Goal: Information Seeking & Learning: Find specific page/section

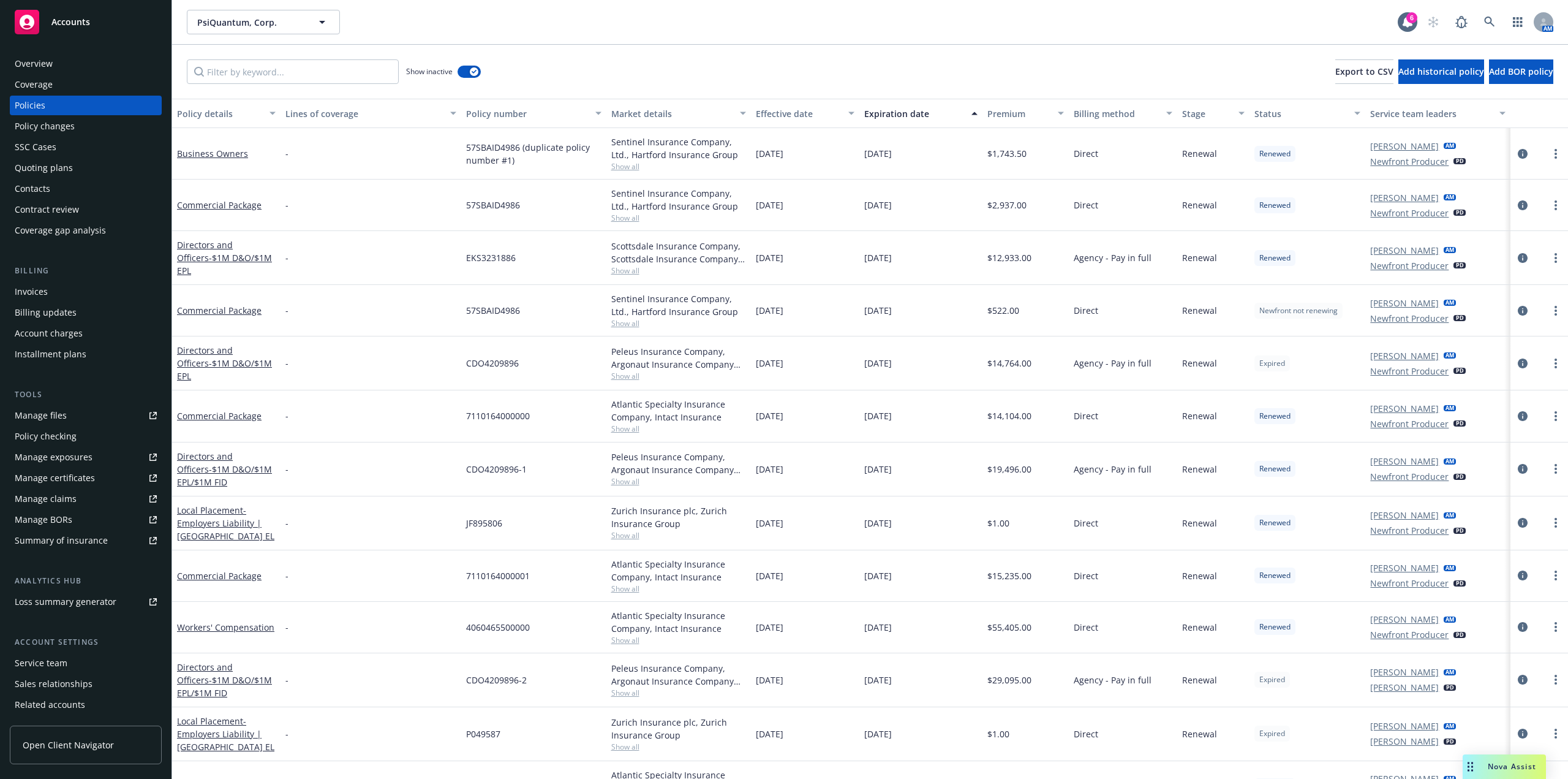
click at [53, 99] on div "Policies" at bounding box center [86, 105] width 142 height 19
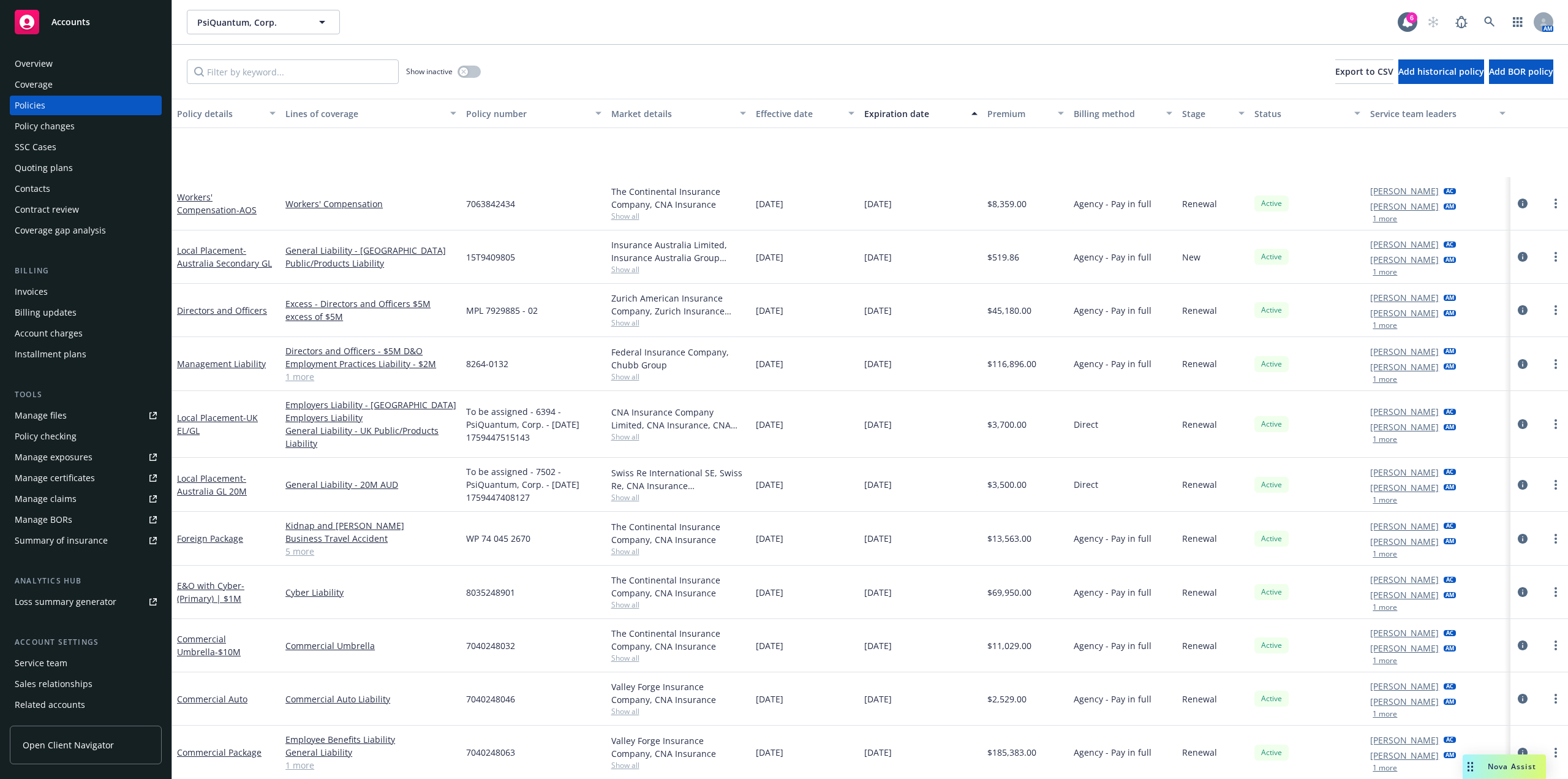
scroll to position [152, 0]
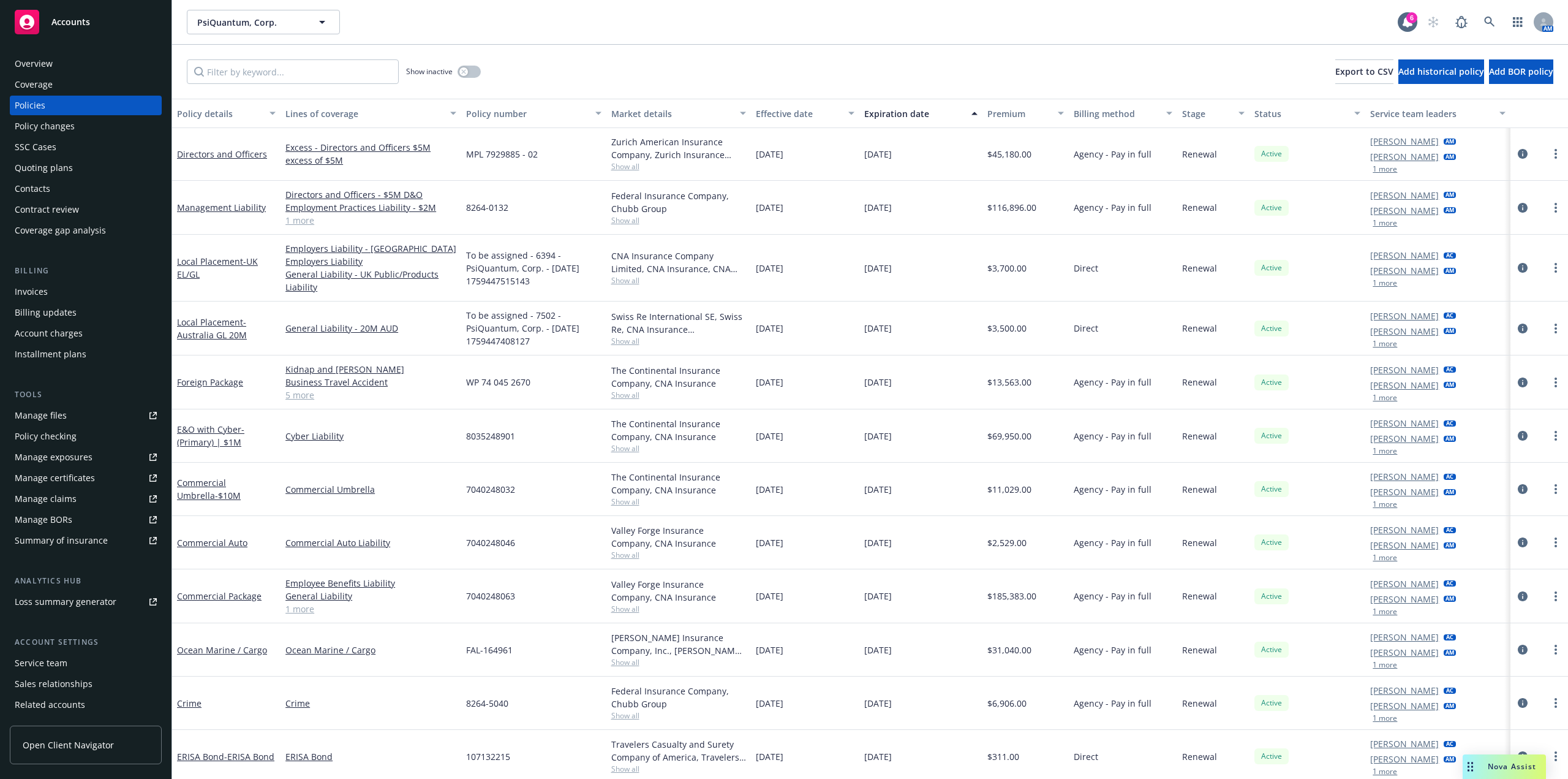
click at [305, 399] on link "5 more" at bounding box center [371, 395] width 171 height 13
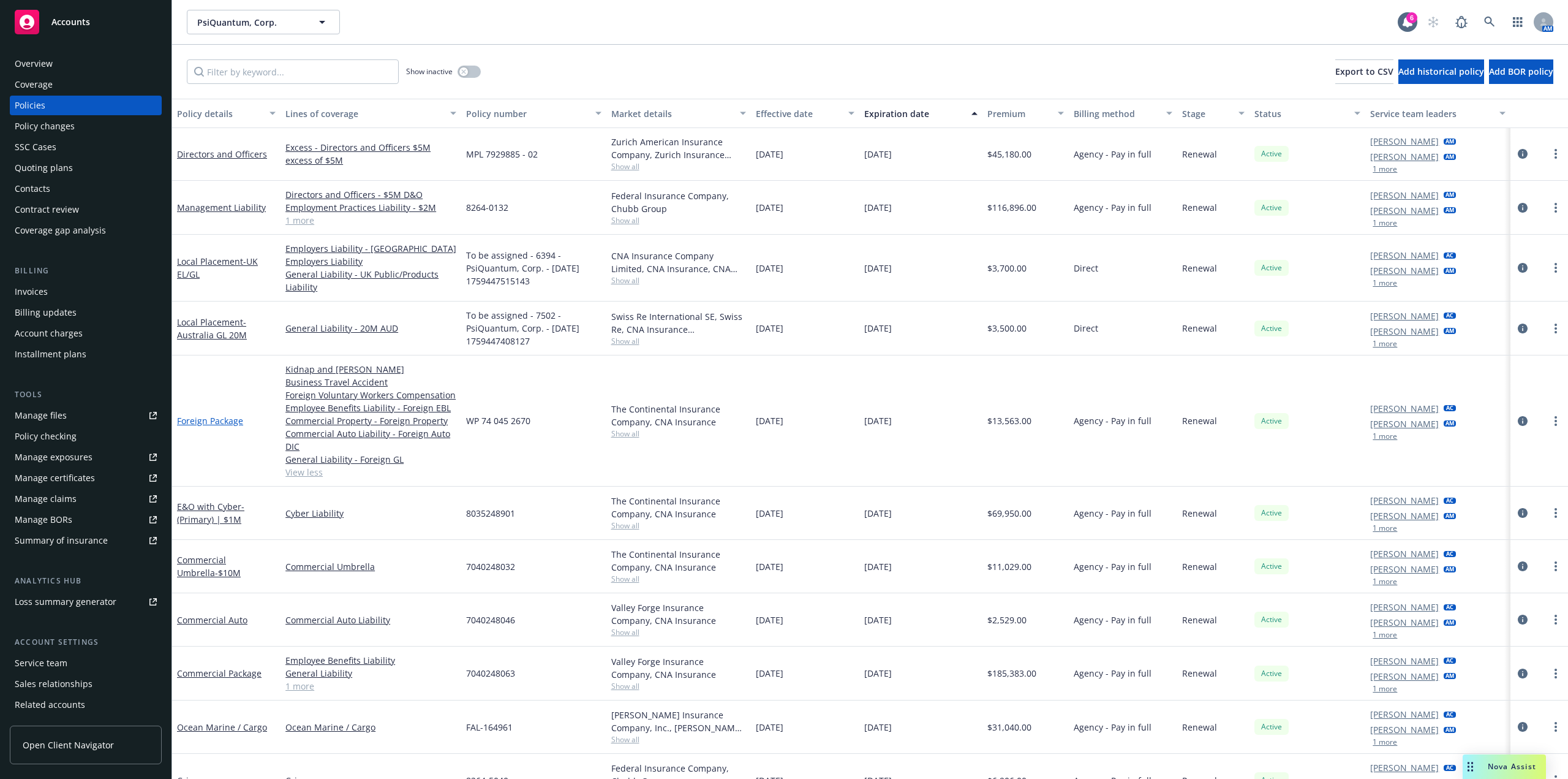
click at [227, 423] on link "Foreign Package" at bounding box center [210, 420] width 67 height 12
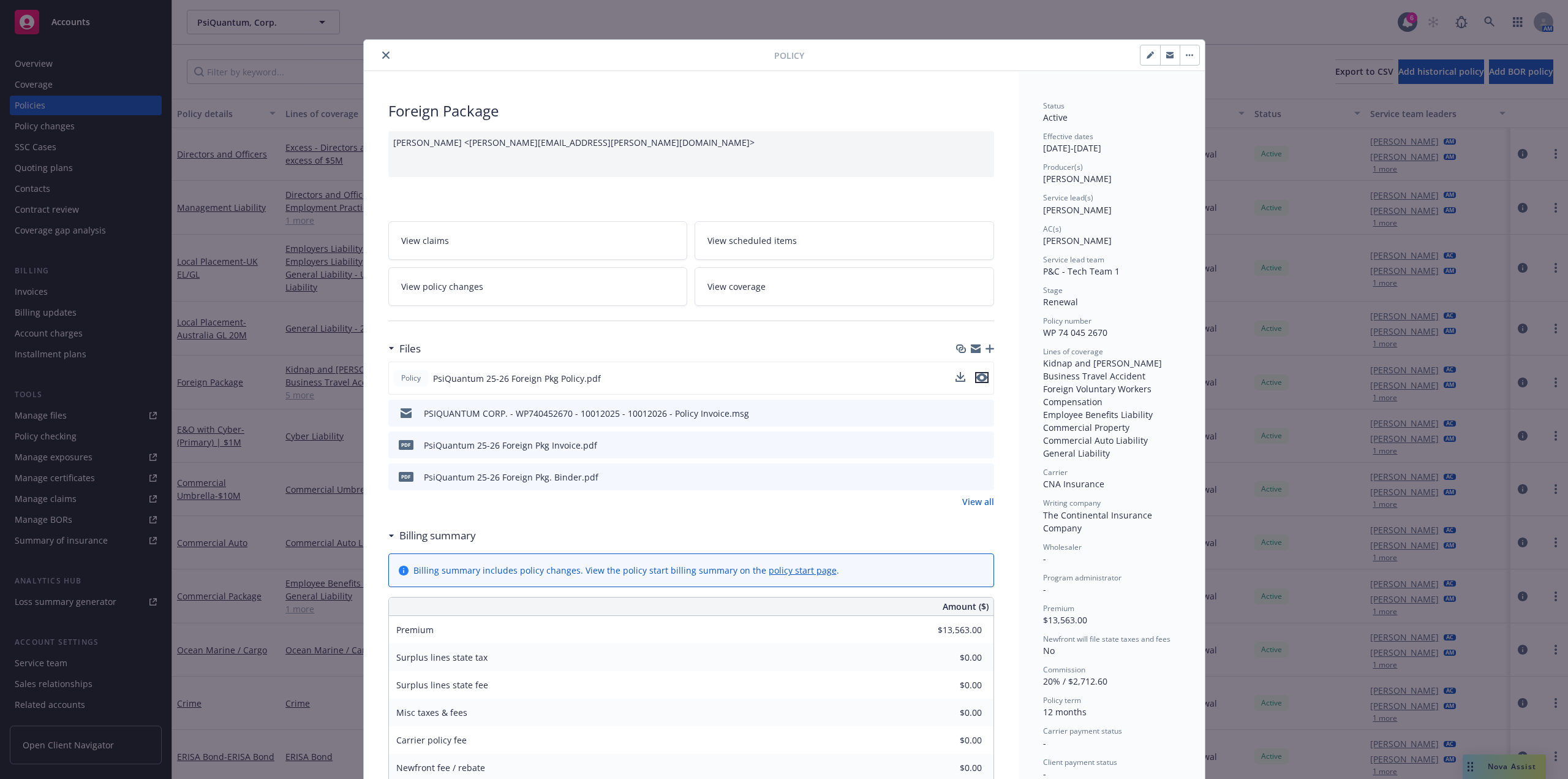
click at [980, 380] on icon "preview file" at bounding box center [982, 377] width 11 height 8
click at [383, 56] on icon "close" at bounding box center [386, 56] width 7 height 7
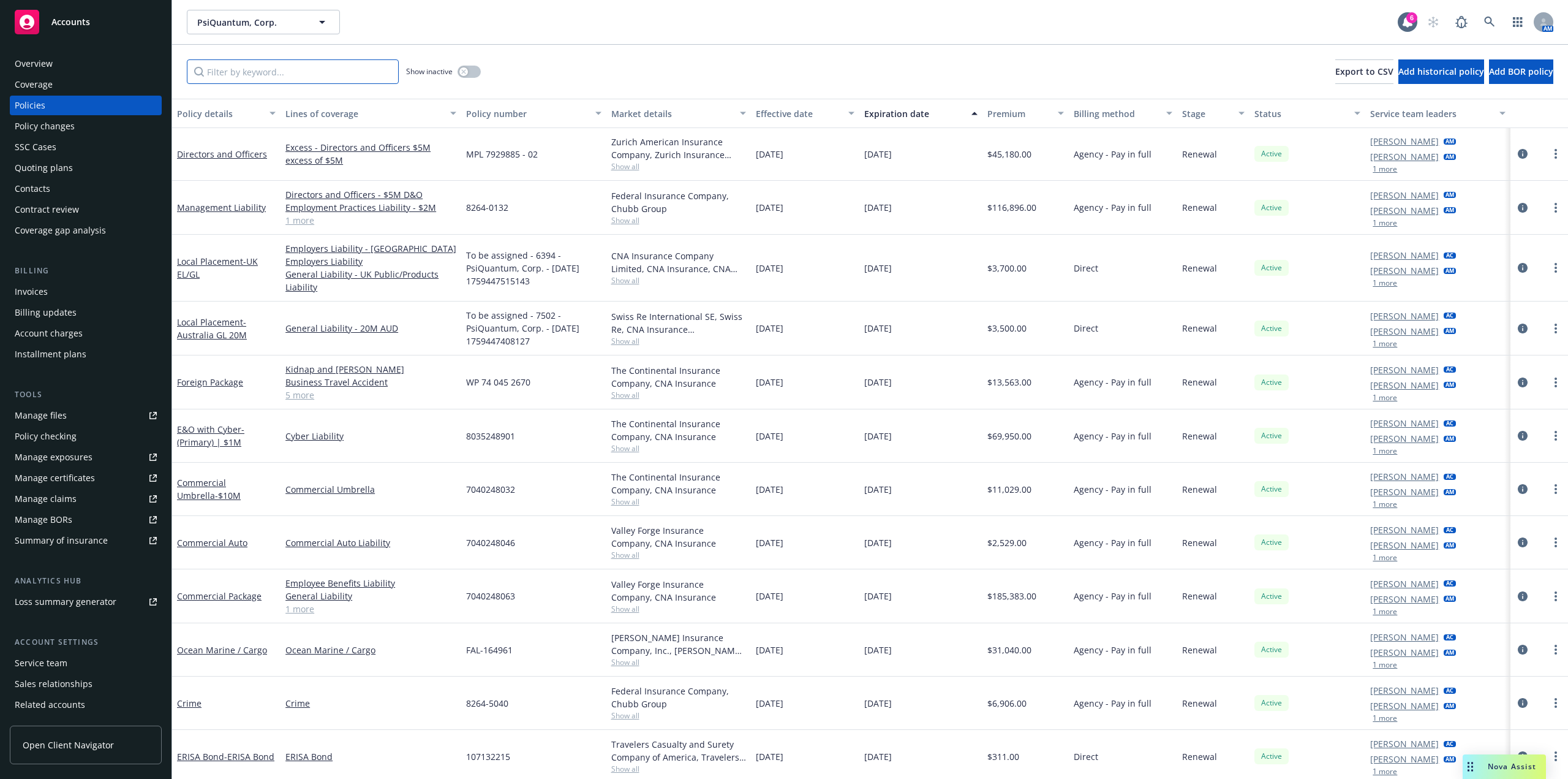
click at [246, 72] on input "Filter by keyword..." at bounding box center [292, 71] width 212 height 24
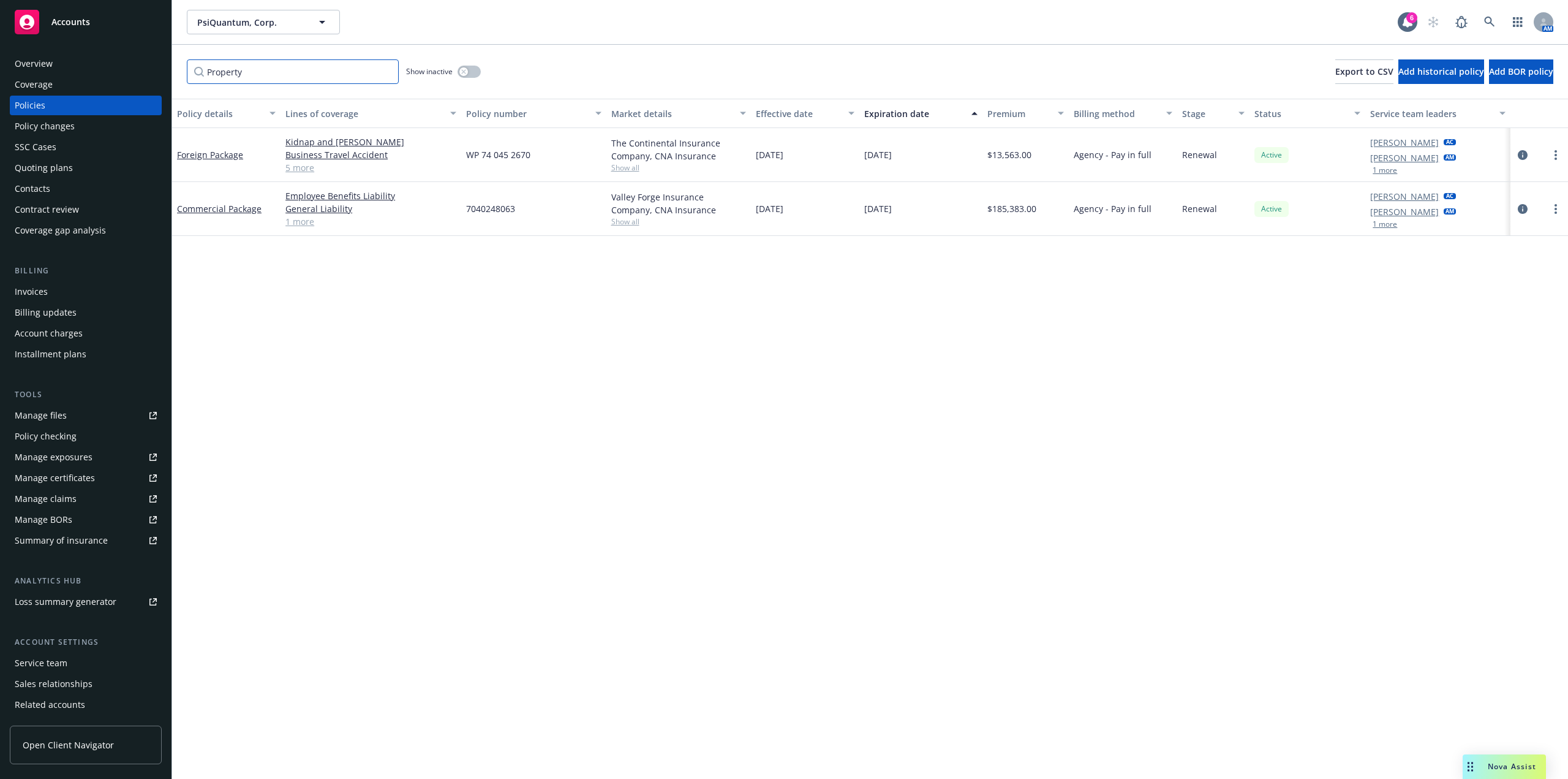
type input "Property"
click at [303, 167] on link "5 more" at bounding box center [371, 167] width 171 height 13
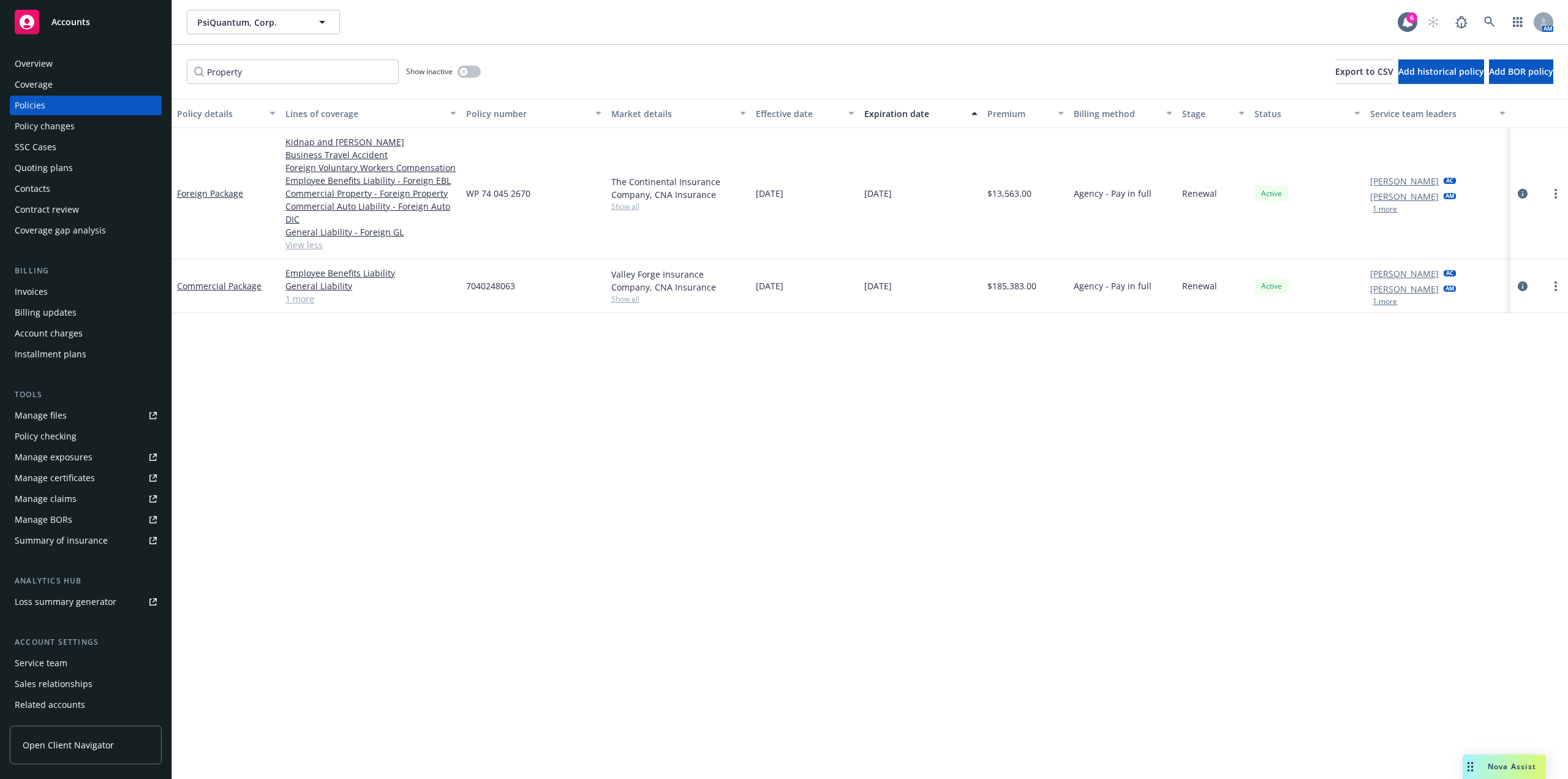
click at [308, 300] on link "1 more" at bounding box center [371, 299] width 171 height 13
